Goal: Task Accomplishment & Management: Use online tool/utility

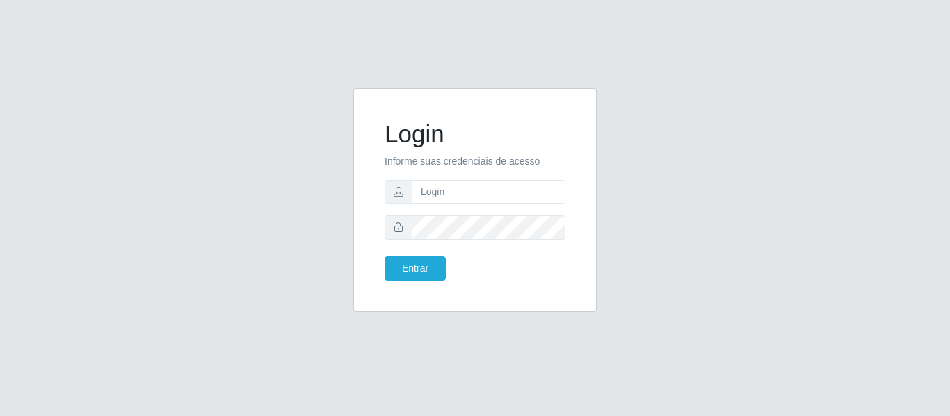
click at [470, 176] on form "Login Informe suas credenciais de acesso Entrar" at bounding box center [475, 200] width 181 height 161
click at [465, 192] on input "text" at bounding box center [489, 192] width 154 height 24
type input "[EMAIL_ADDRESS][DOMAIN_NAME]"
click at [385, 257] on button "Entrar" at bounding box center [415, 269] width 61 height 24
click at [405, 282] on div "Login Informe suas credenciais de acesso [EMAIL_ADDRESS][DOMAIN_NAME] Entrar" at bounding box center [475, 200] width 209 height 189
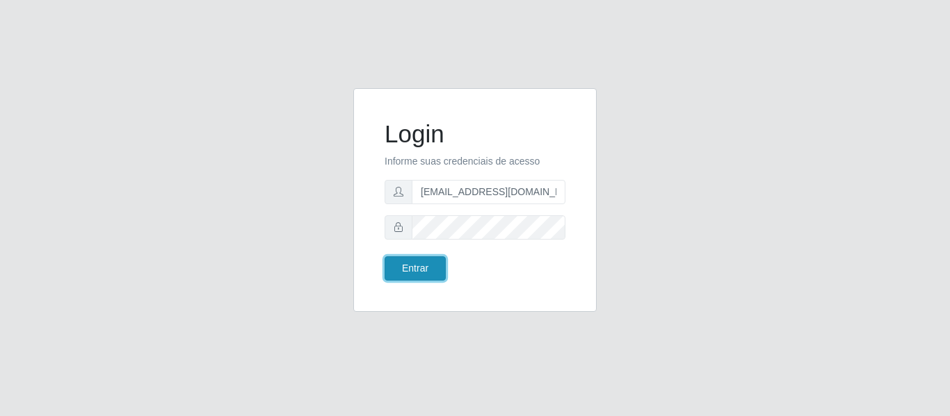
click at [414, 266] on button "Entrar" at bounding box center [415, 269] width 61 height 24
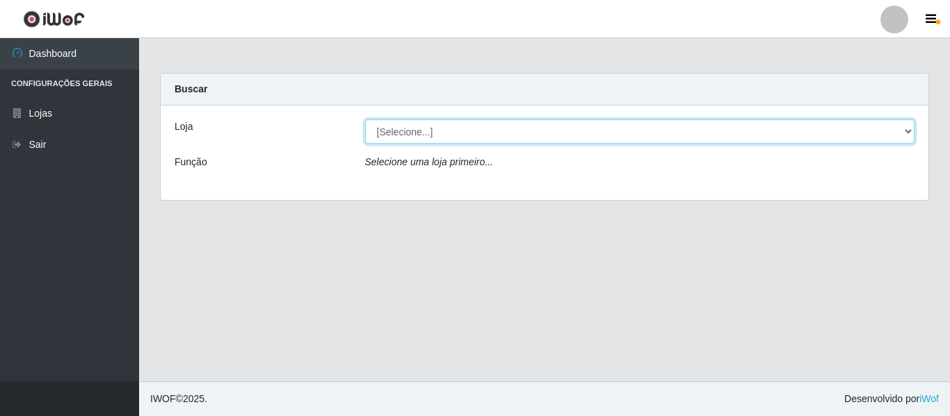
click at [501, 131] on select "[Selecione...] BomQueSó Agreste - Loja 2" at bounding box center [640, 132] width 550 height 24
select select "214"
click at [365, 120] on select "[Selecione...] BomQueSó Agreste - Loja 2" at bounding box center [640, 132] width 550 height 24
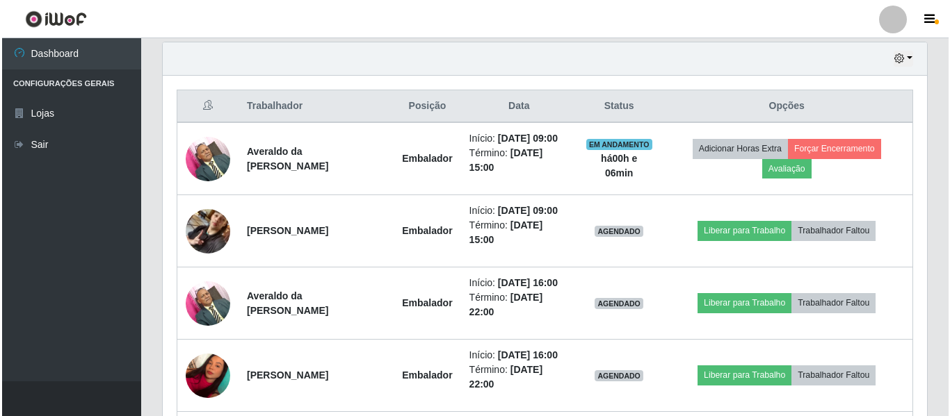
scroll to position [556, 0]
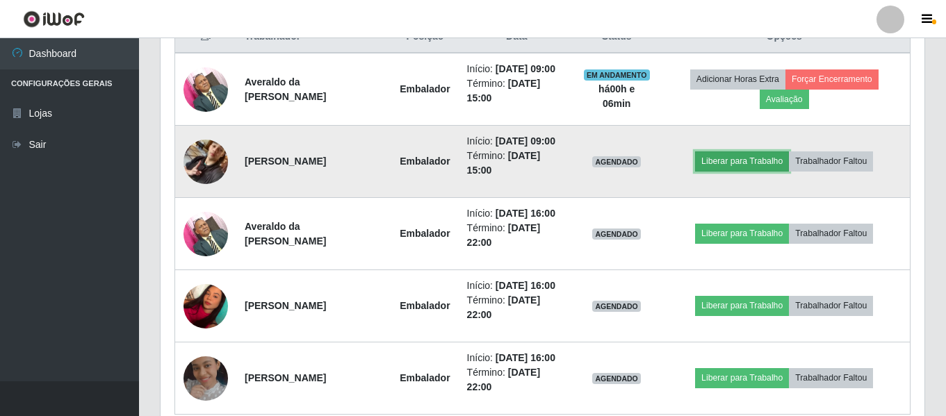
click at [736, 165] on button "Liberar para Trabalho" at bounding box center [742, 161] width 94 height 19
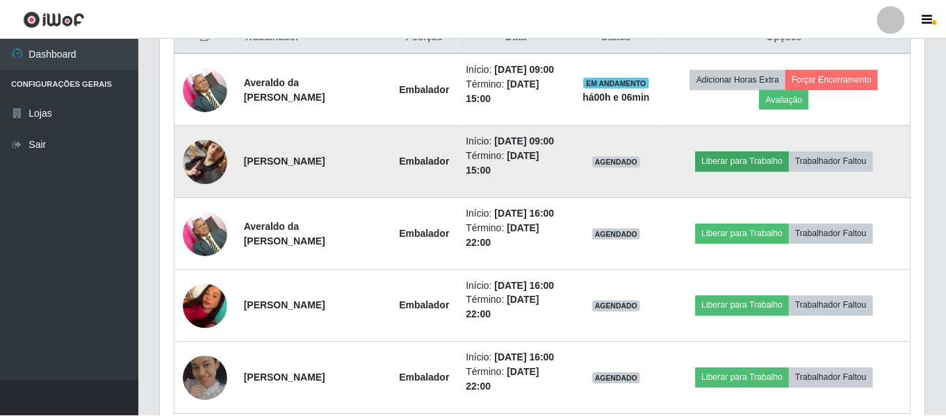
scroll to position [289, 757]
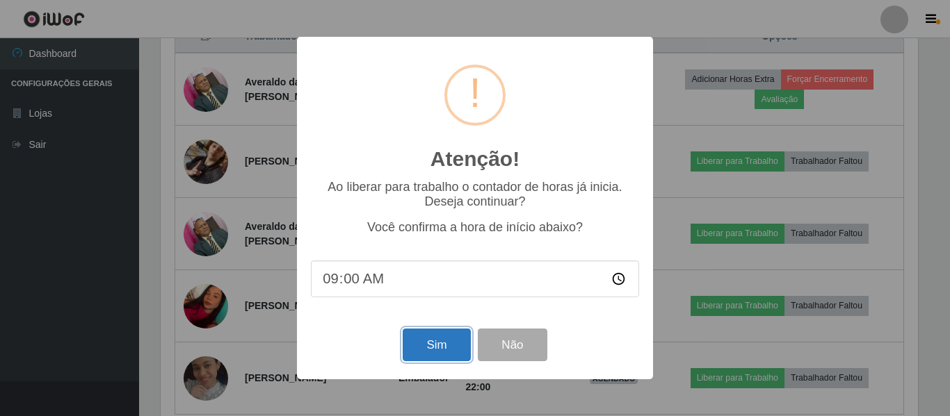
click at [453, 350] on button "Sim" at bounding box center [436, 345] width 67 height 33
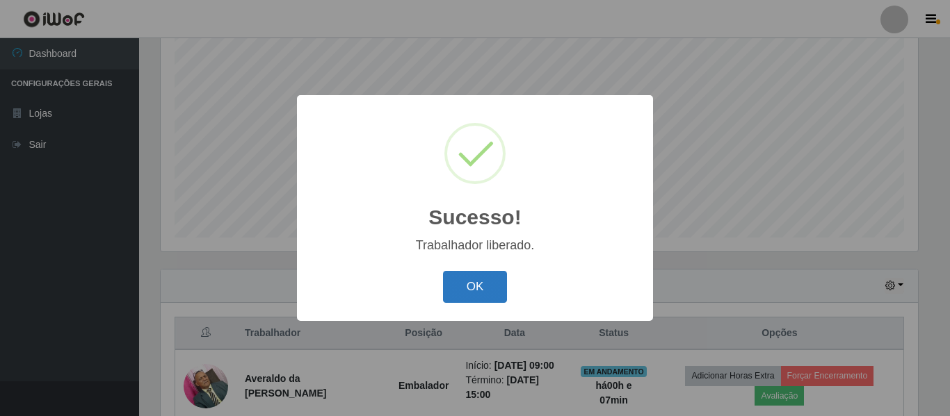
click at [473, 282] on button "OK" at bounding box center [475, 287] width 65 height 33
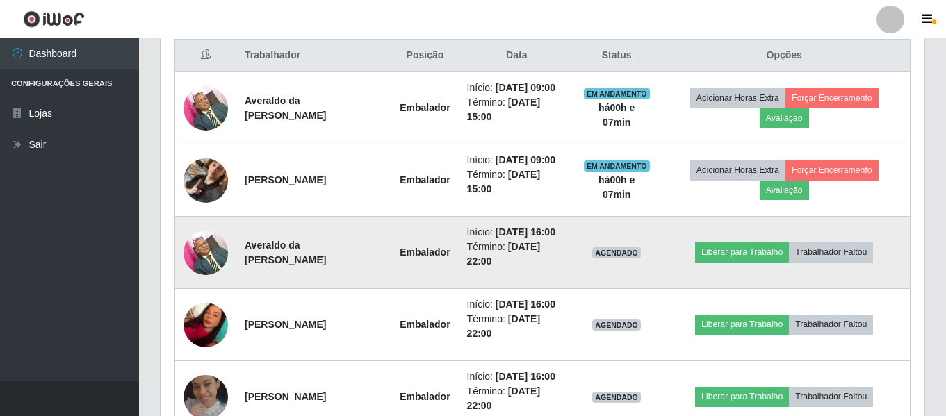
scroll to position [621, 0]
